Goal: Information Seeking & Learning: Learn about a topic

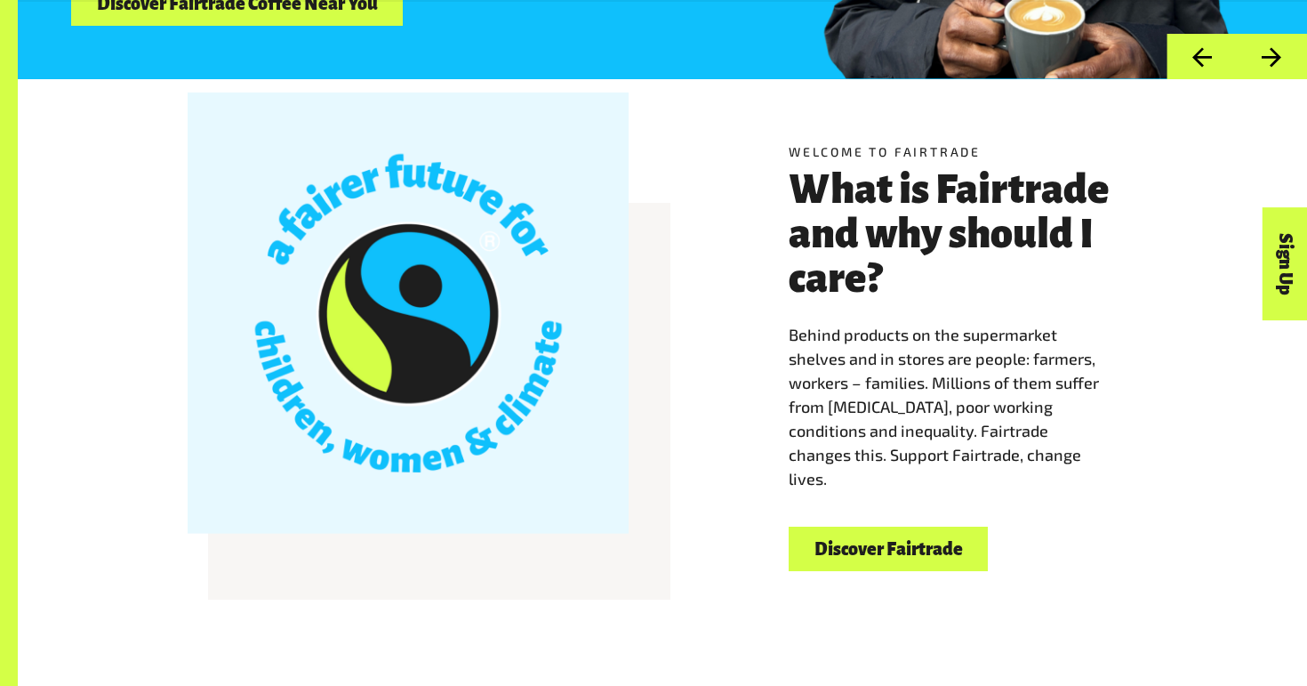
scroll to position [445, 0]
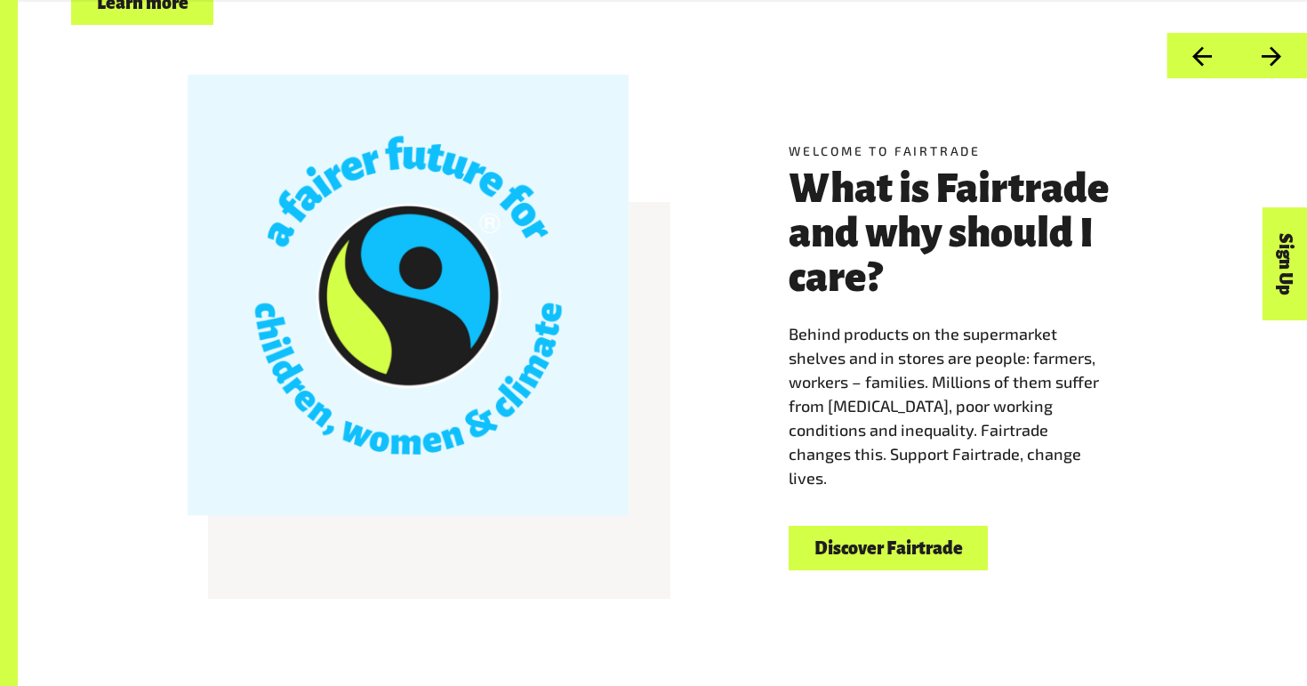
click at [885, 545] on link "Discover Fairtrade" at bounding box center [888, 548] width 199 height 45
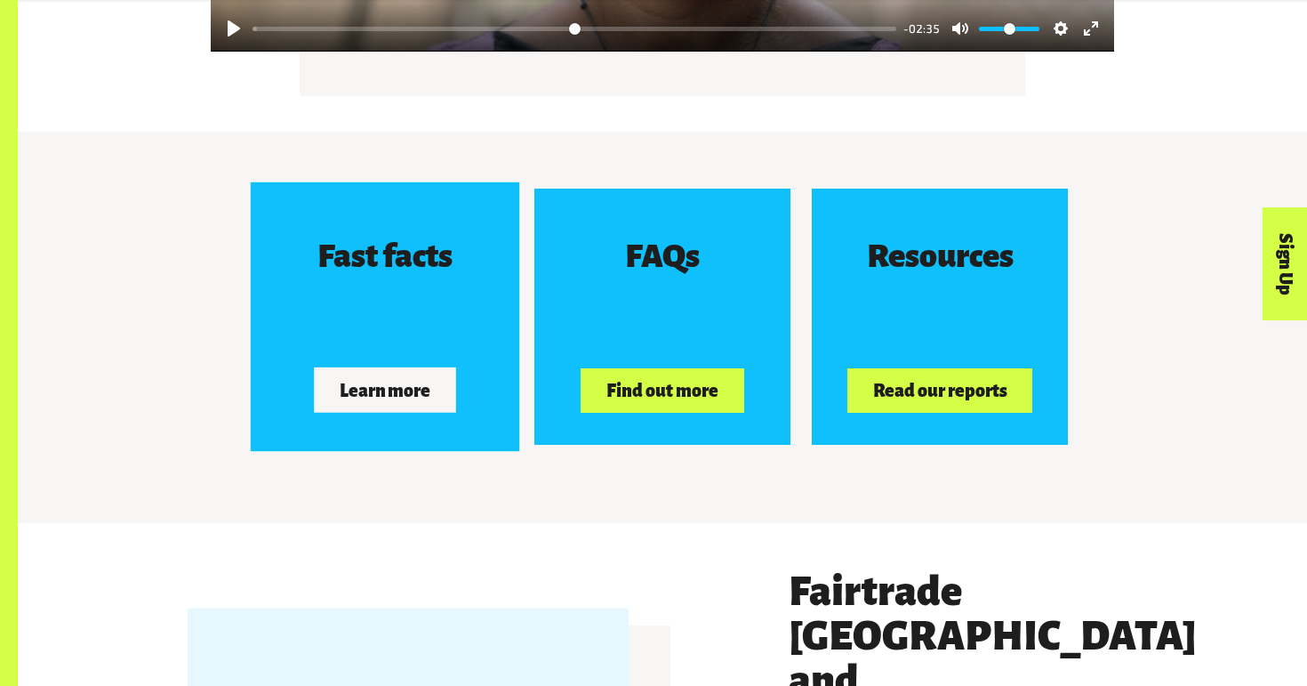
scroll to position [2759, 0]
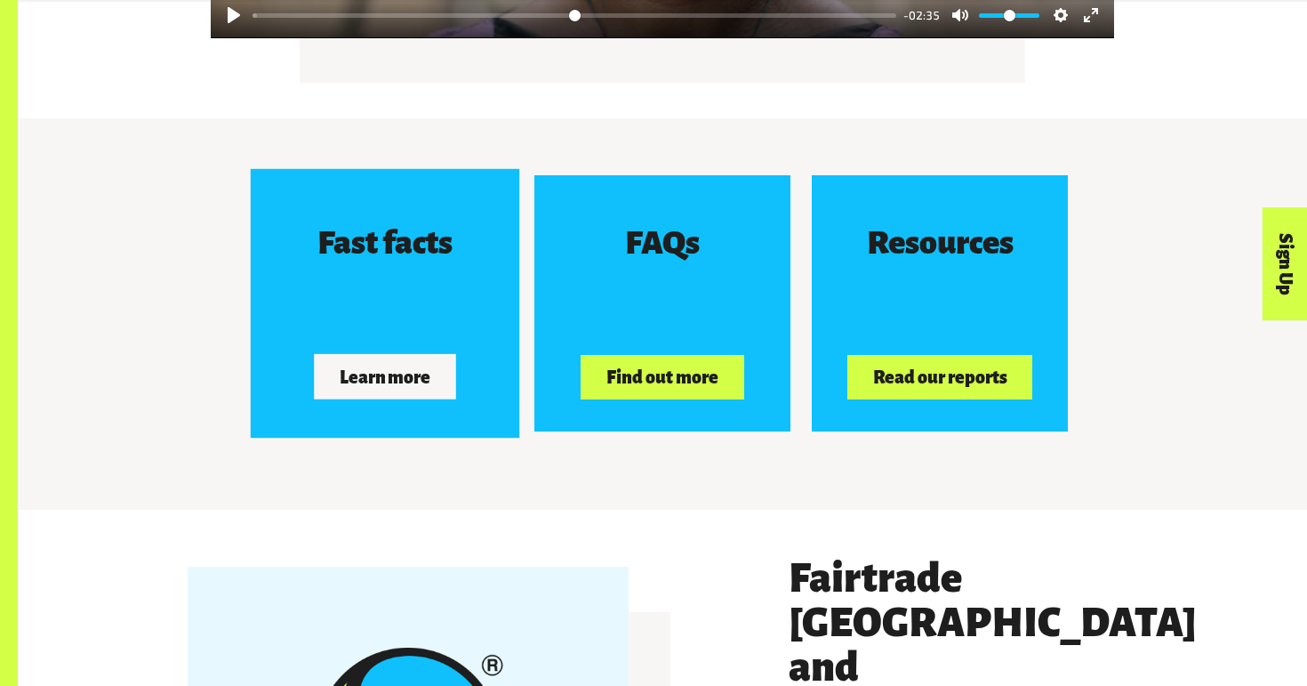
click at [394, 368] on button "Learn more" at bounding box center [385, 377] width 142 height 44
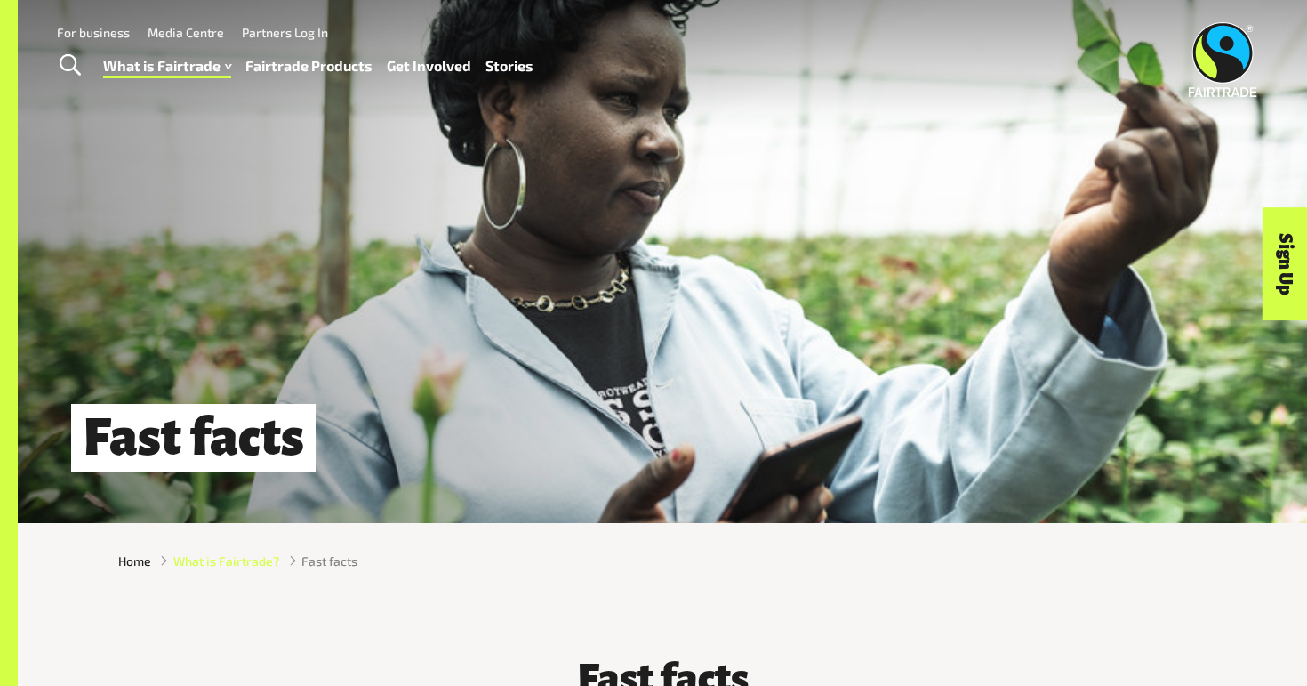
click at [256, 568] on span "What is Fairtrade?" at bounding box center [226, 560] width 106 height 19
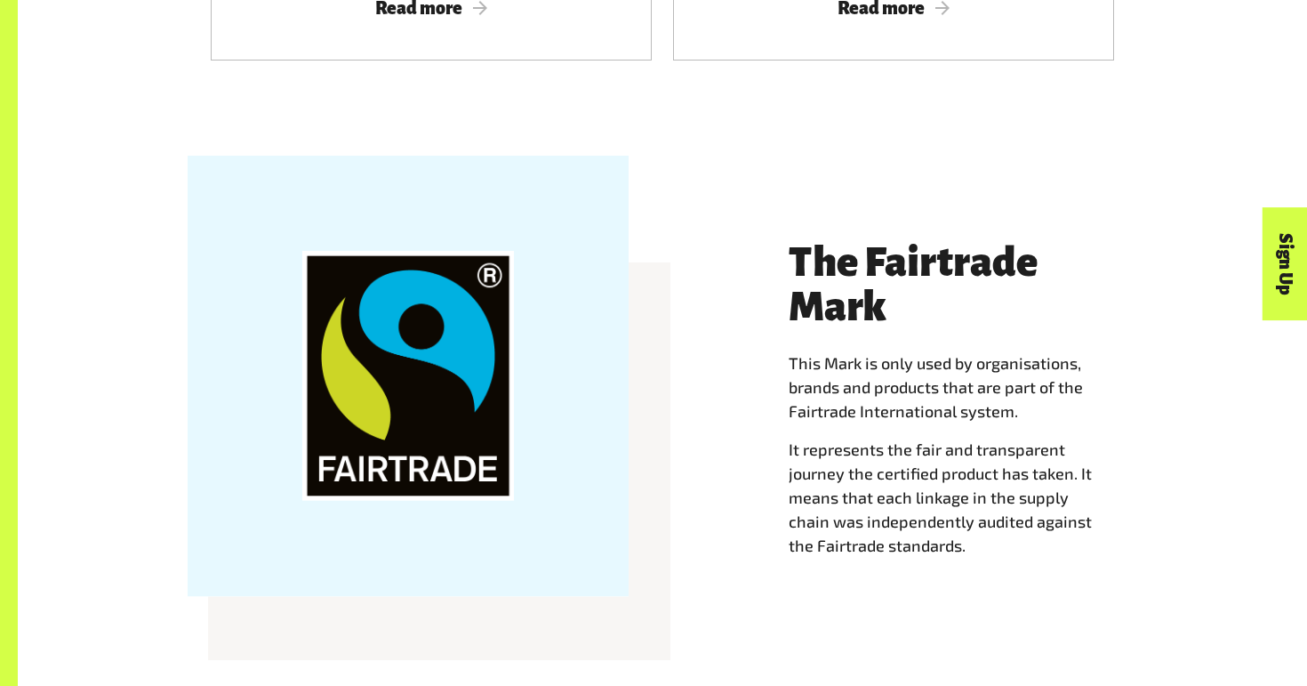
scroll to position [1690, 0]
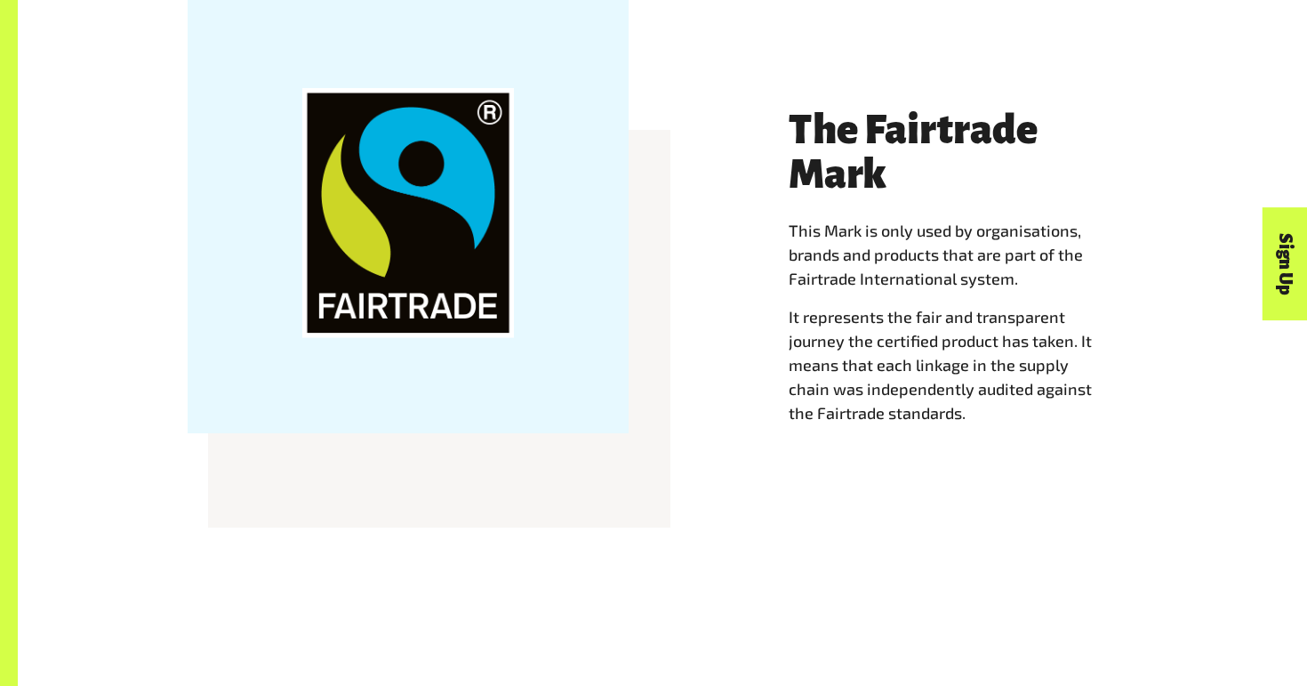
click at [421, 335] on div at bounding box center [408, 213] width 441 height 441
click at [765, 351] on div "The Fairtrade Mark This Mark is only used by organisations, brands and products…" at bounding box center [663, 283] width 1110 height 441
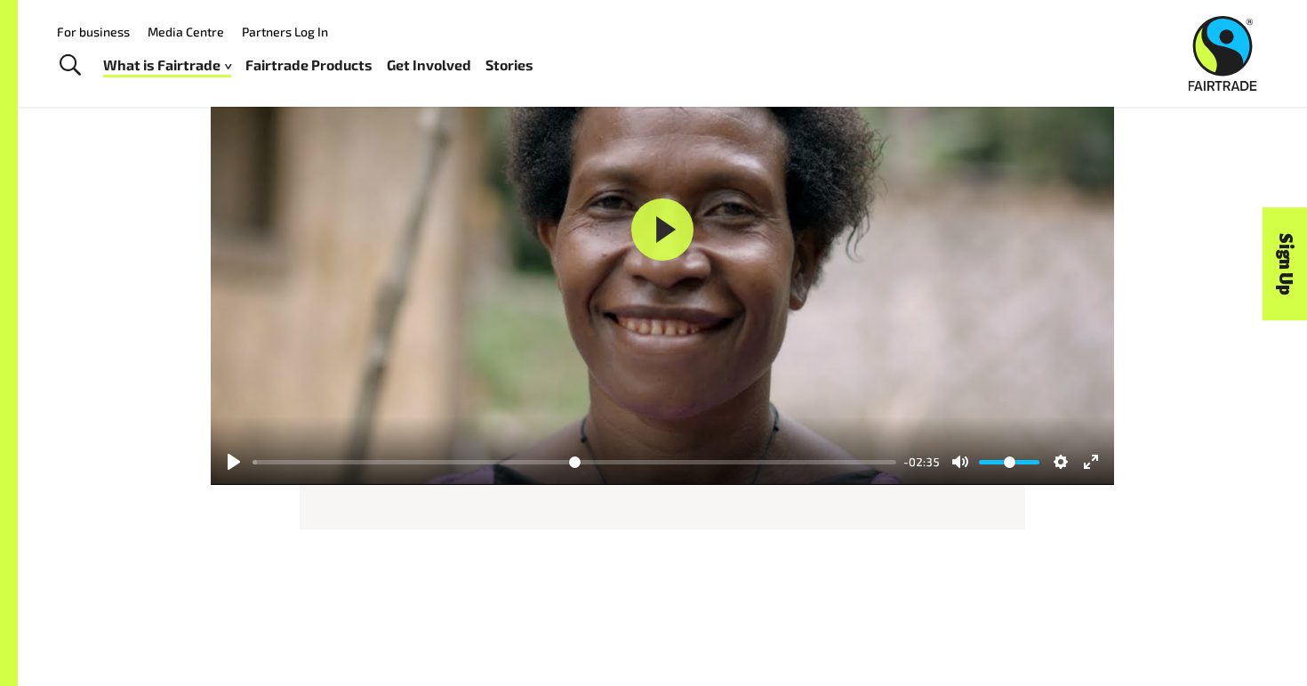
scroll to position [2223, 0]
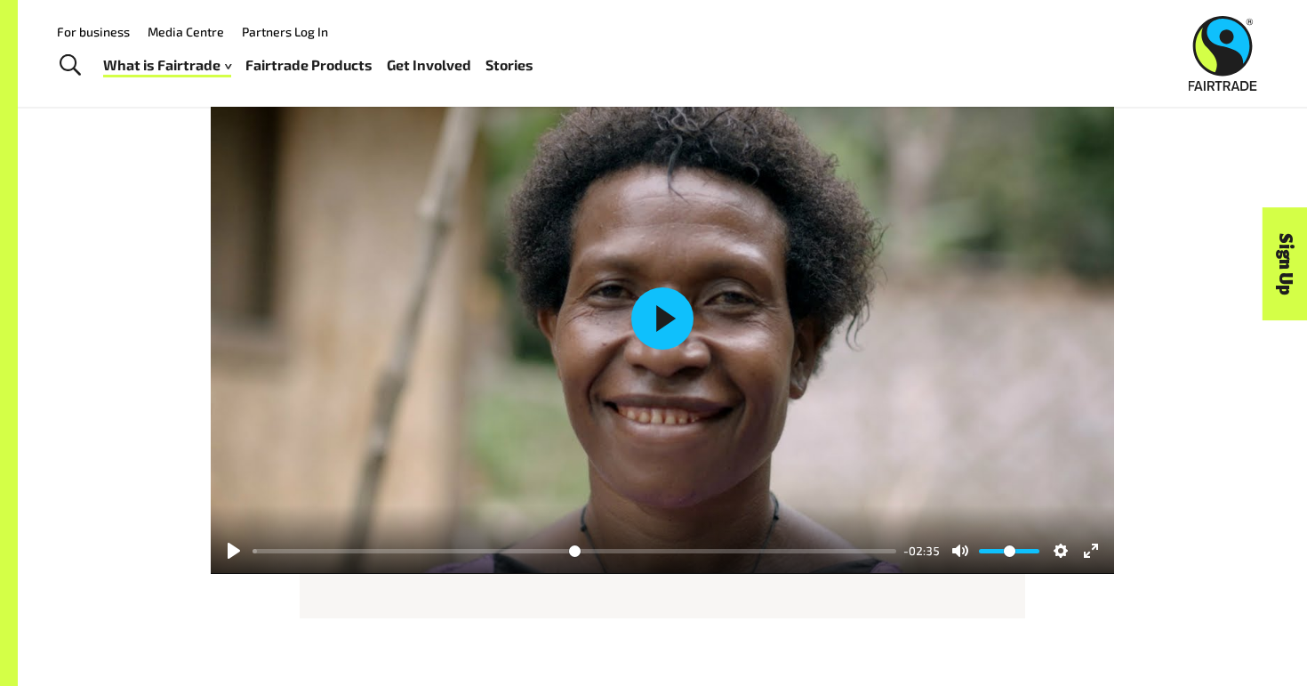
click at [647, 328] on button "Play" at bounding box center [662, 318] width 62 height 62
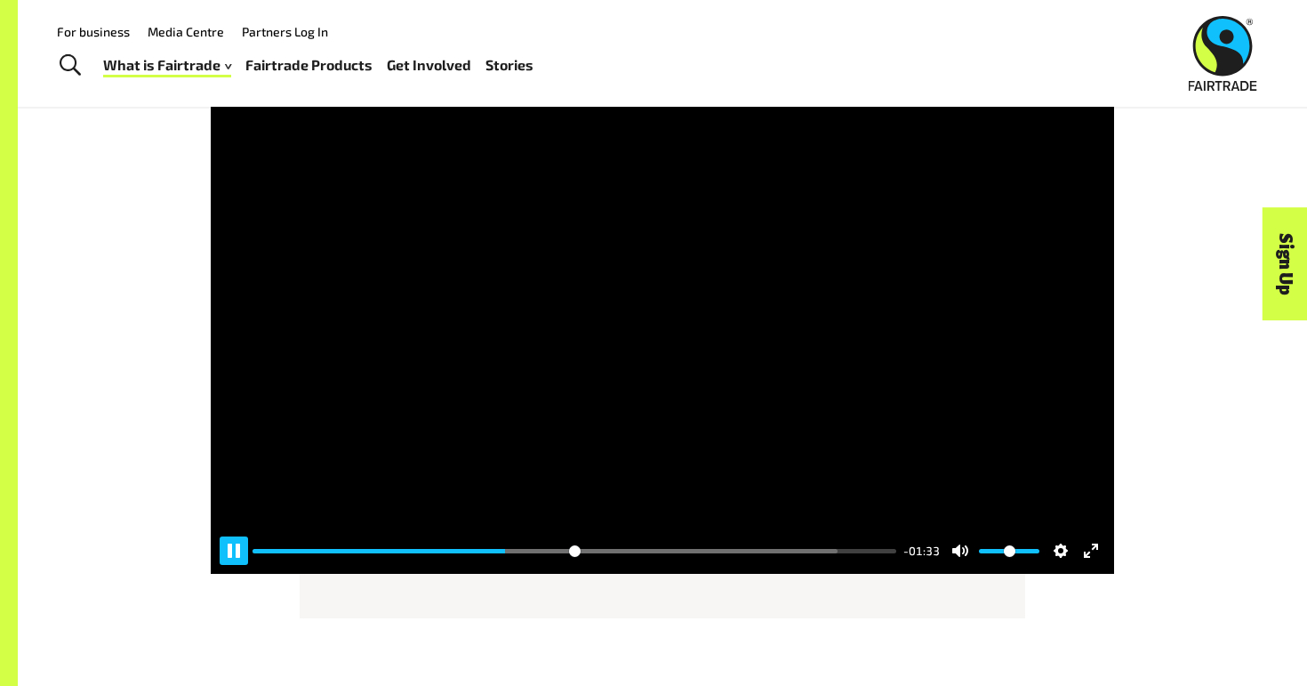
click at [233, 563] on button "Pause Play" at bounding box center [234, 550] width 28 height 28
type input "*****"
click at [326, 68] on link "Fairtrade Products" at bounding box center [308, 65] width 127 height 26
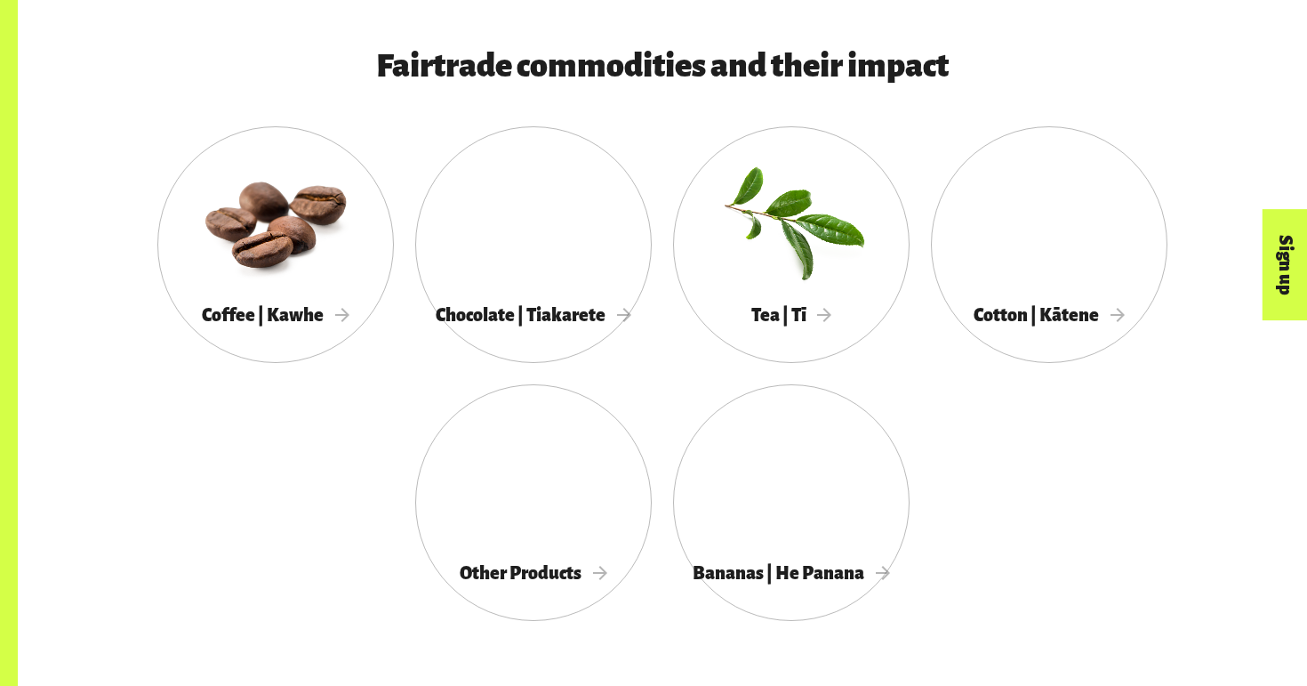
scroll to position [978, 0]
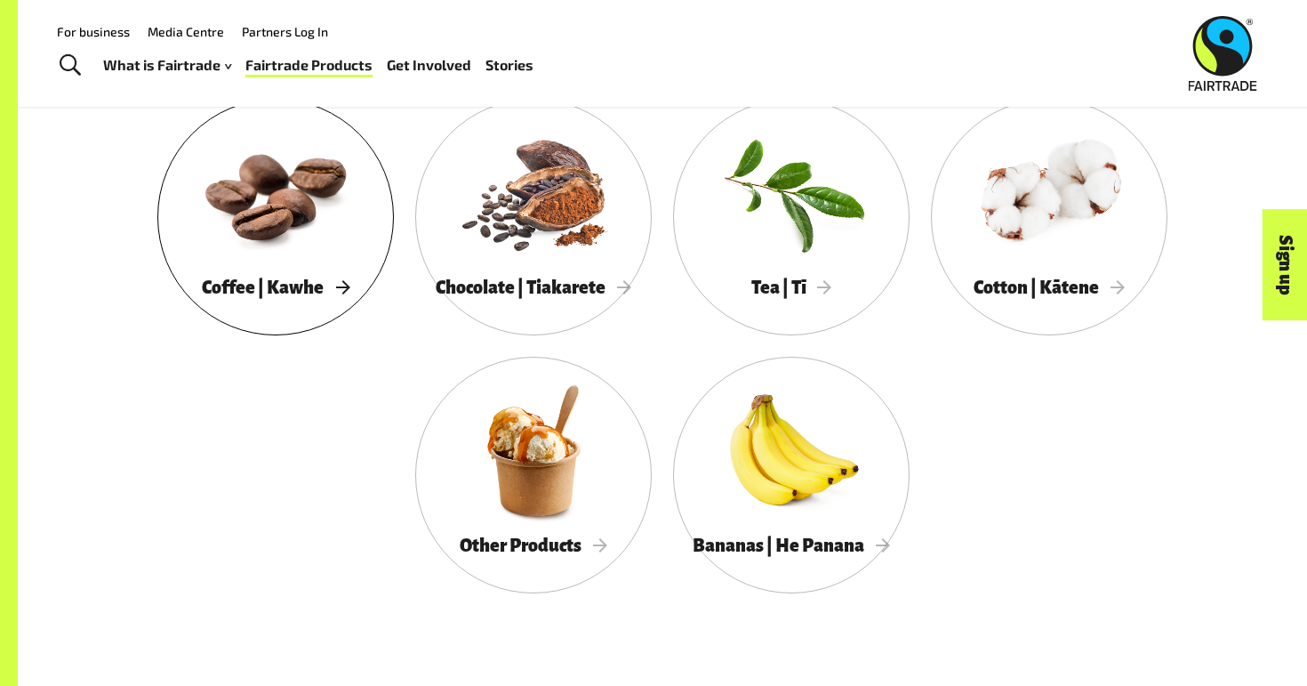
click at [294, 289] on span "Coffee | Kawhe" at bounding box center [276, 287] width 148 height 20
click at [542, 278] on div "Chocolate | Tiakarete" at bounding box center [533, 287] width 237 height 36
click at [791, 297] on span "Tea | Tī" at bounding box center [791, 287] width 81 height 20
click at [1010, 297] on span "Cotton | Kātene" at bounding box center [1049, 287] width 151 height 20
click at [763, 489] on div at bounding box center [791, 450] width 237 height 154
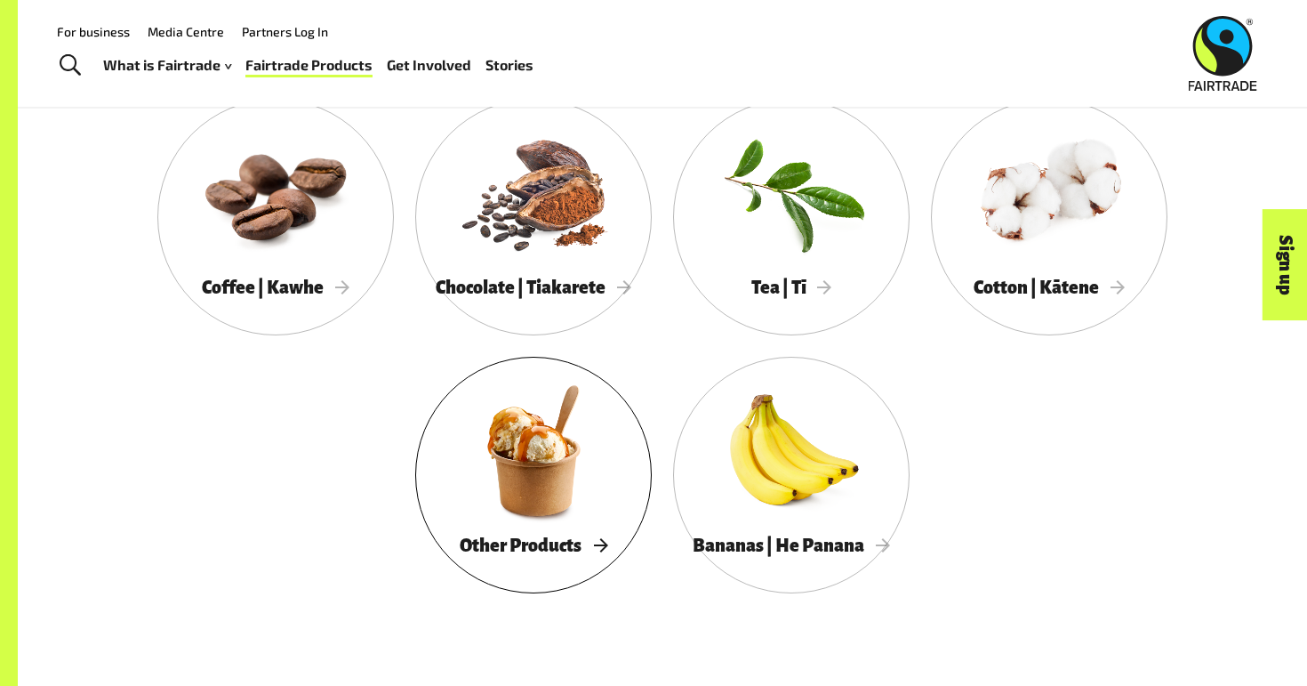
click at [534, 486] on div at bounding box center [533, 450] width 237 height 154
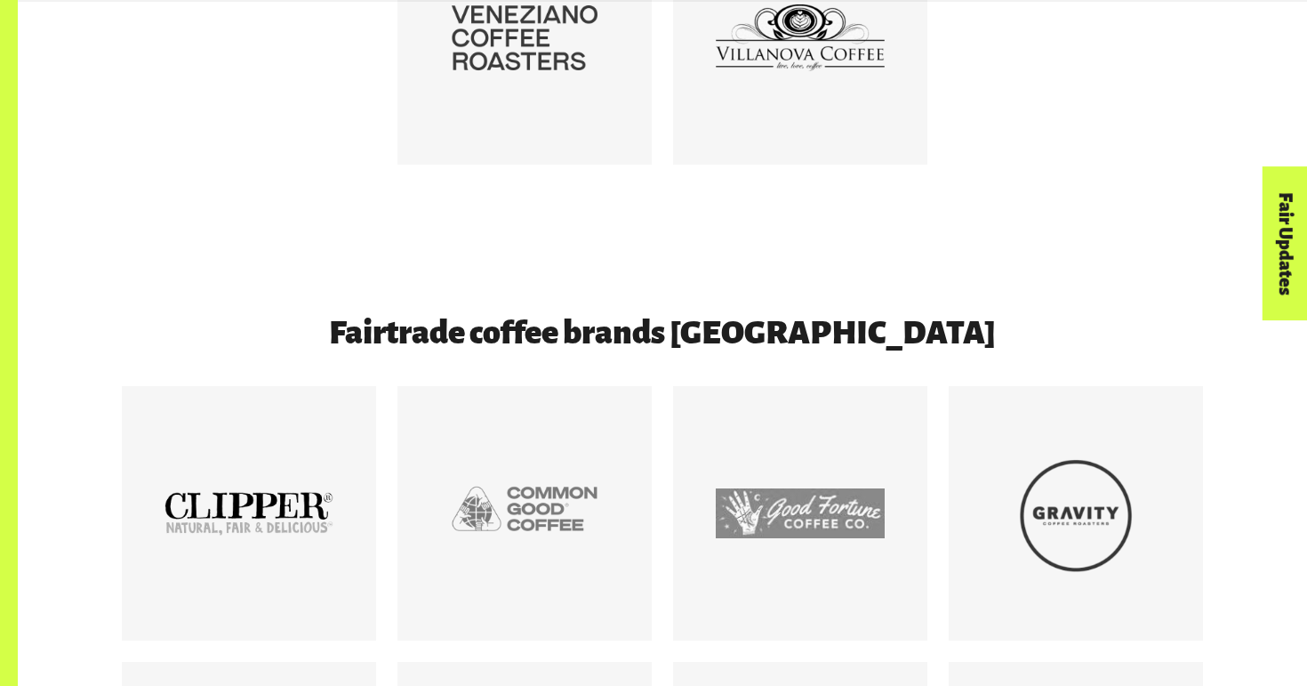
scroll to position [3646, 0]
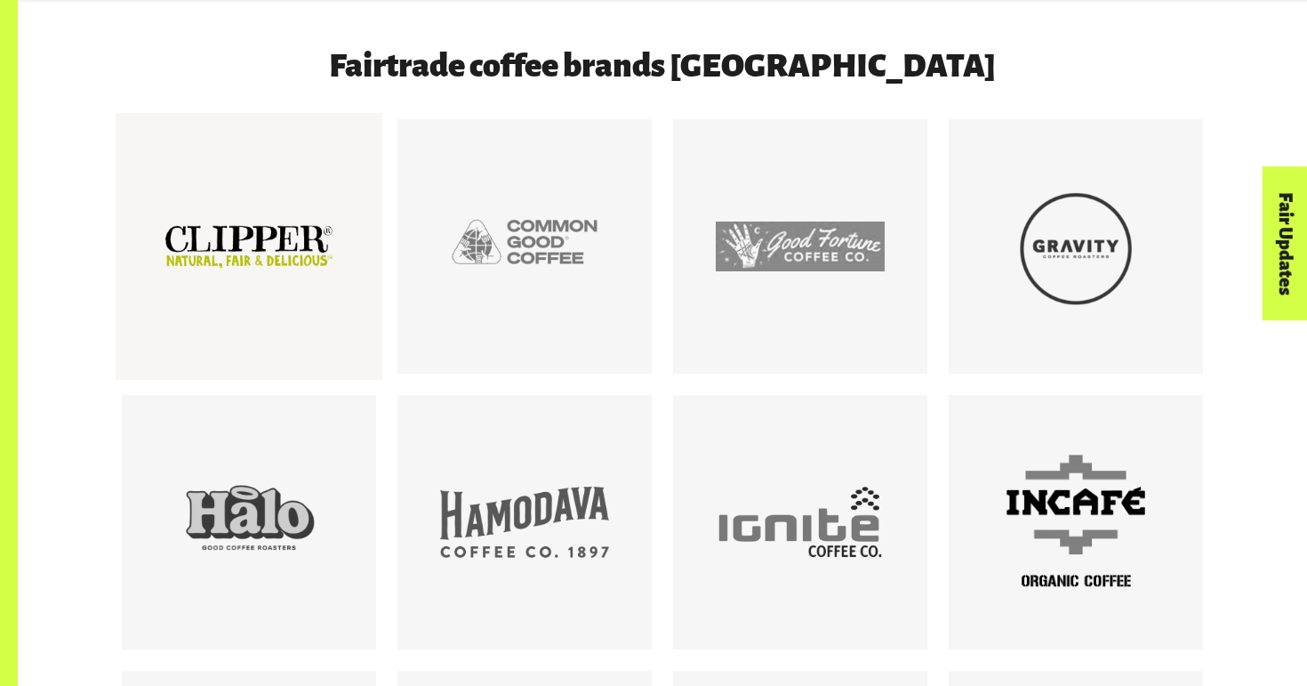
click at [261, 309] on div at bounding box center [249, 246] width 169 height 169
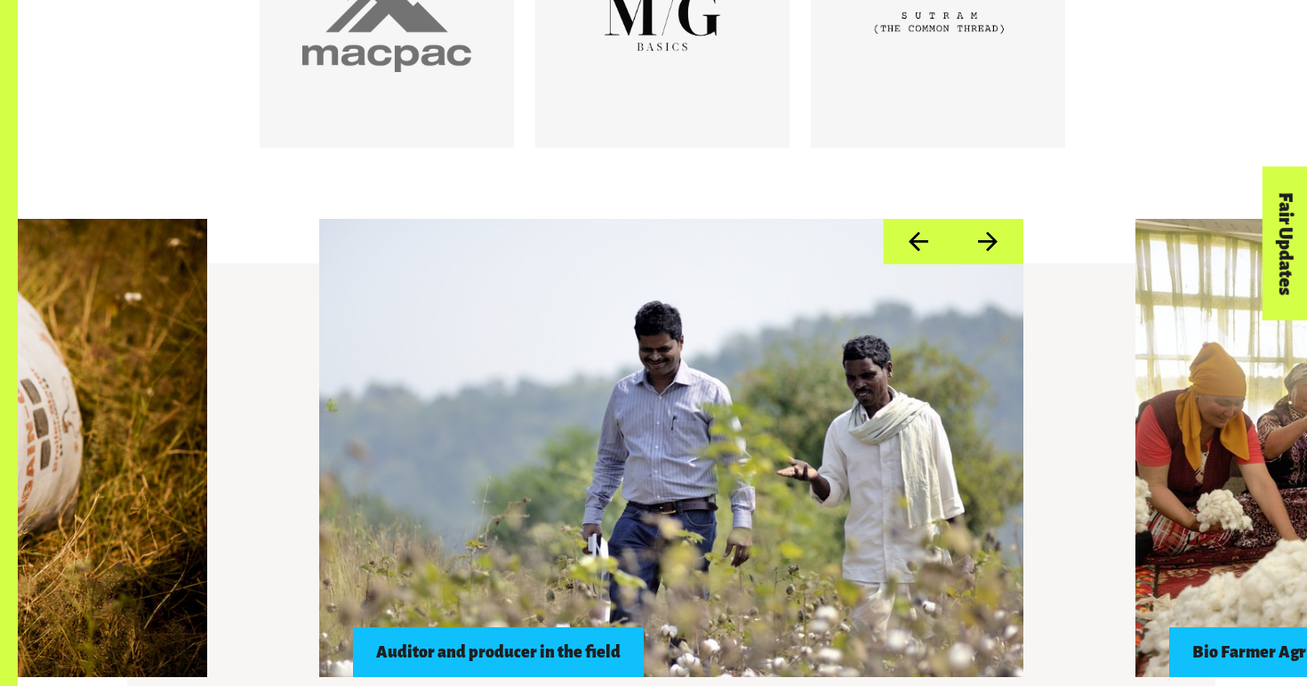
scroll to position [1512, 0]
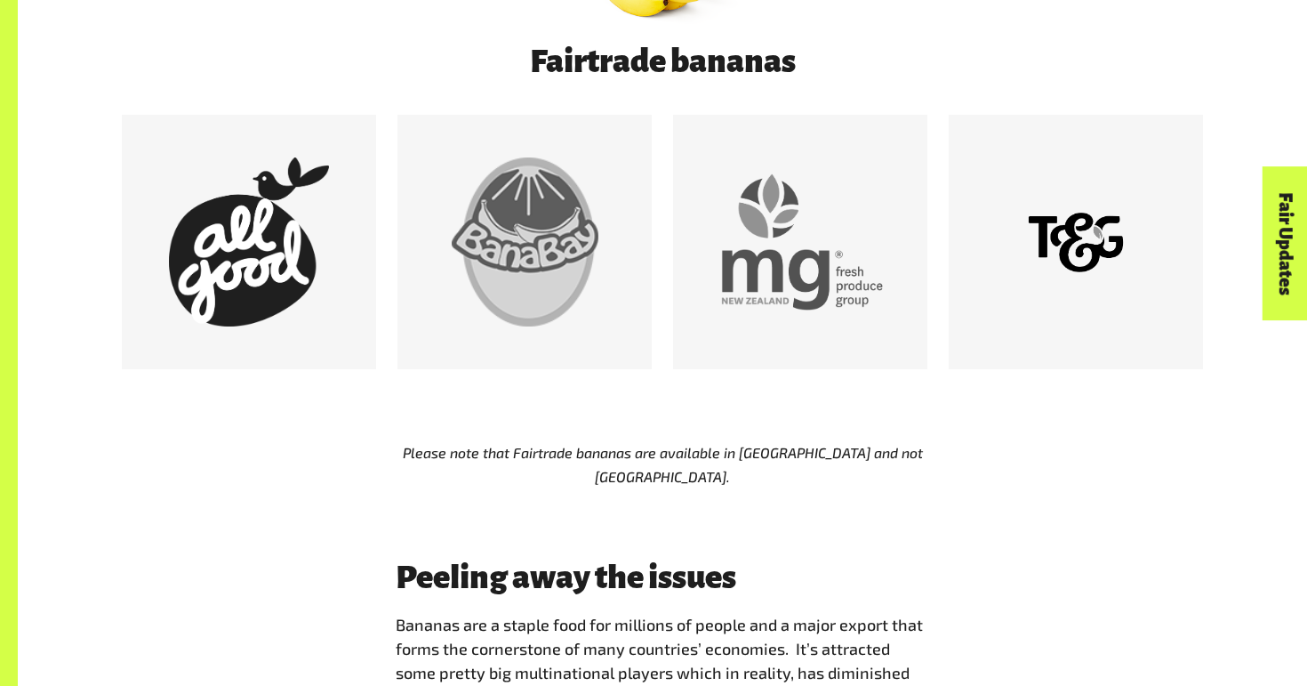
scroll to position [1156, 0]
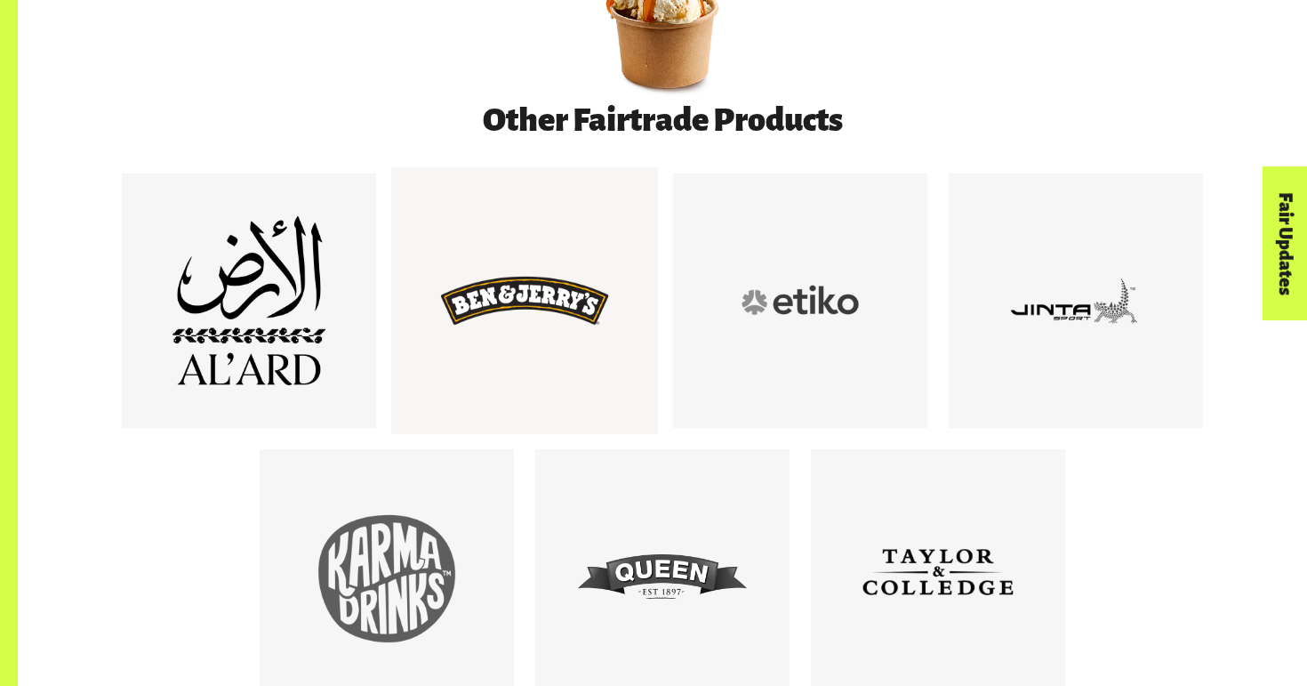
scroll to position [978, 0]
